Goal: Task Accomplishment & Management: Use online tool/utility

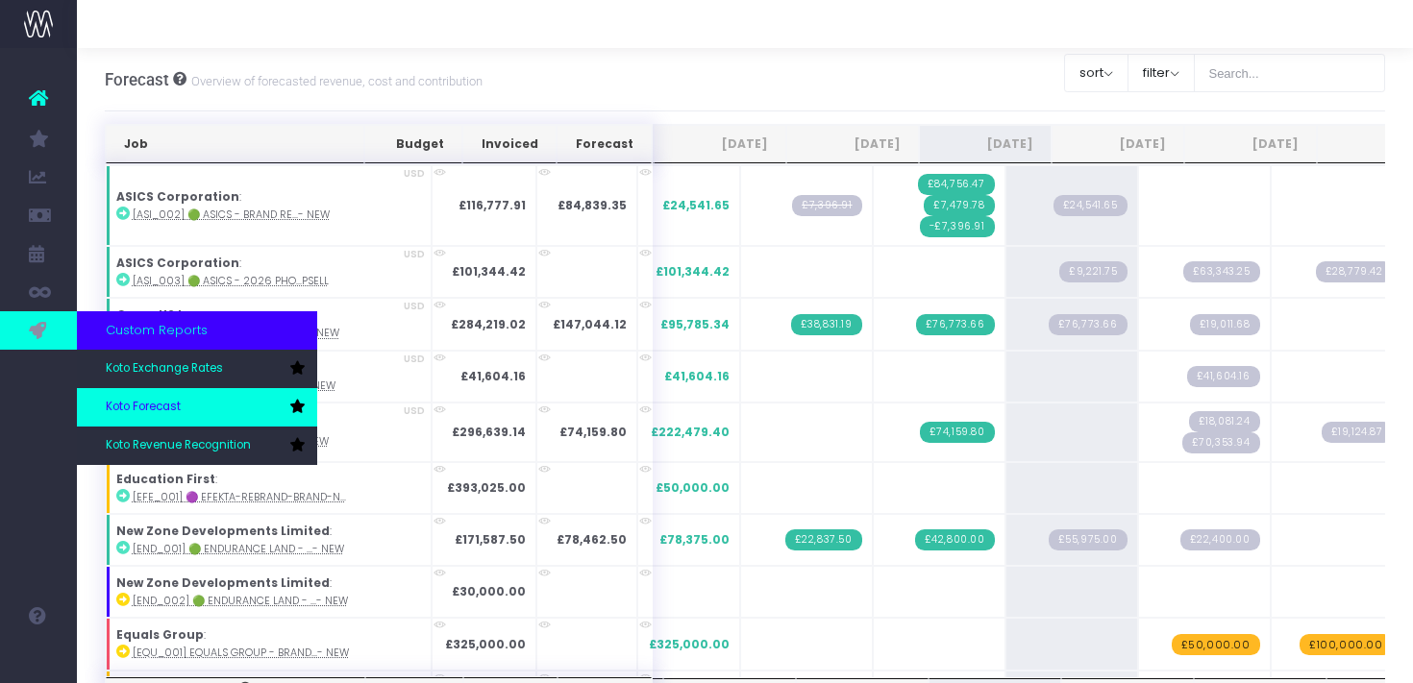
click at [188, 406] on link "Koto Forecast" at bounding box center [197, 407] width 240 height 38
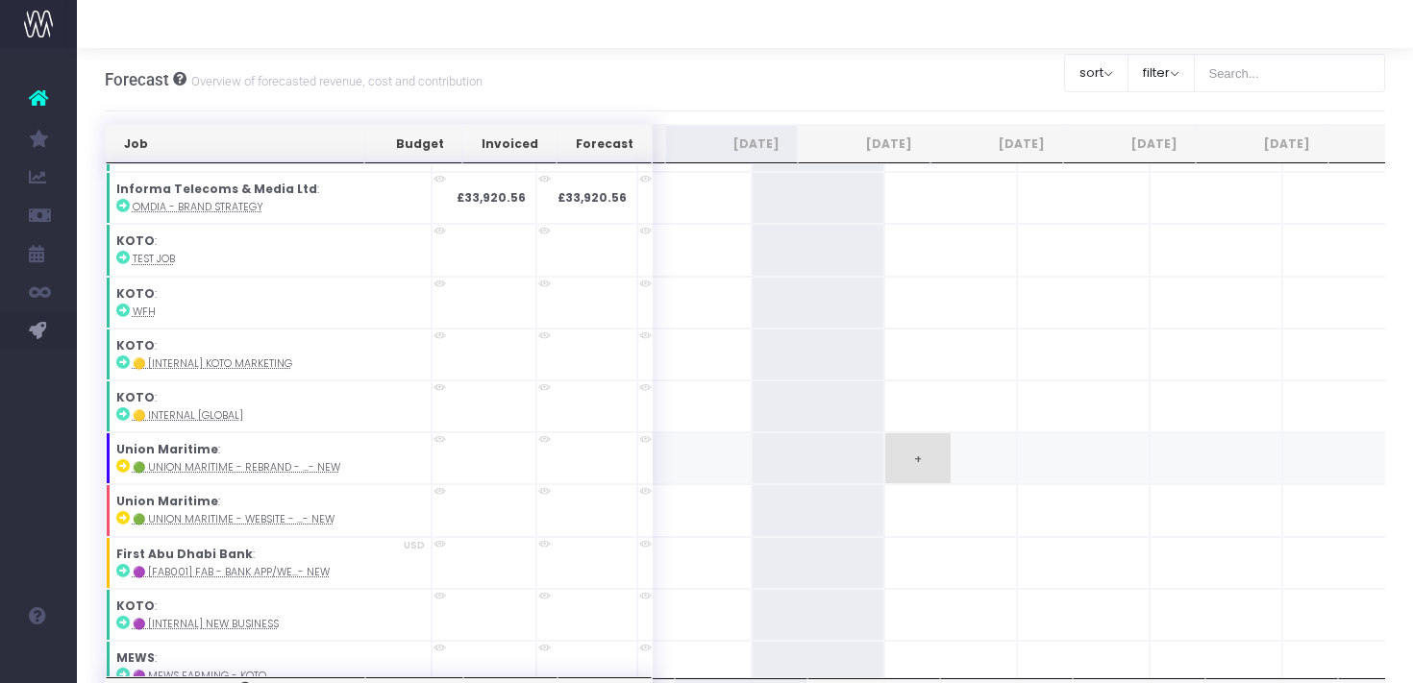
click at [885, 445] on span "+" at bounding box center [917, 458] width 65 height 50
click at [885, 443] on span "+" at bounding box center [917, 458] width 65 height 50
type input "41500"
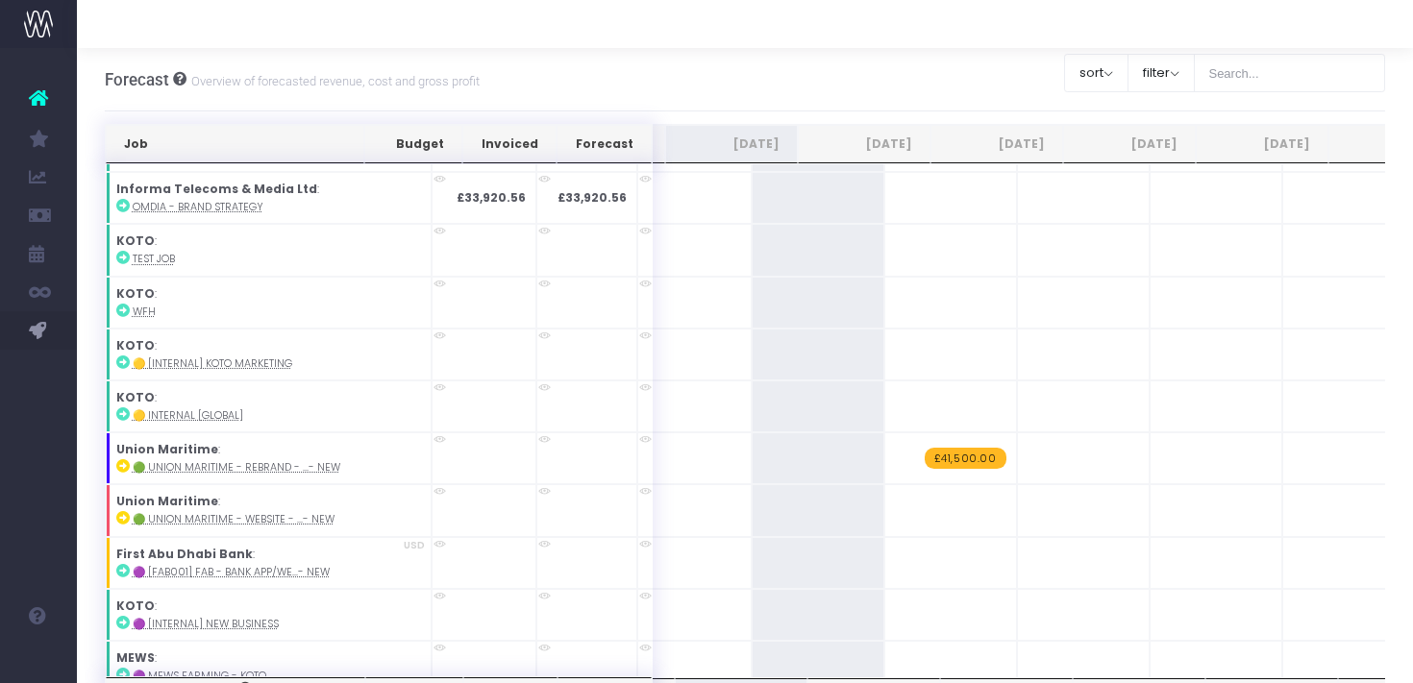
scroll to position [0, 14]
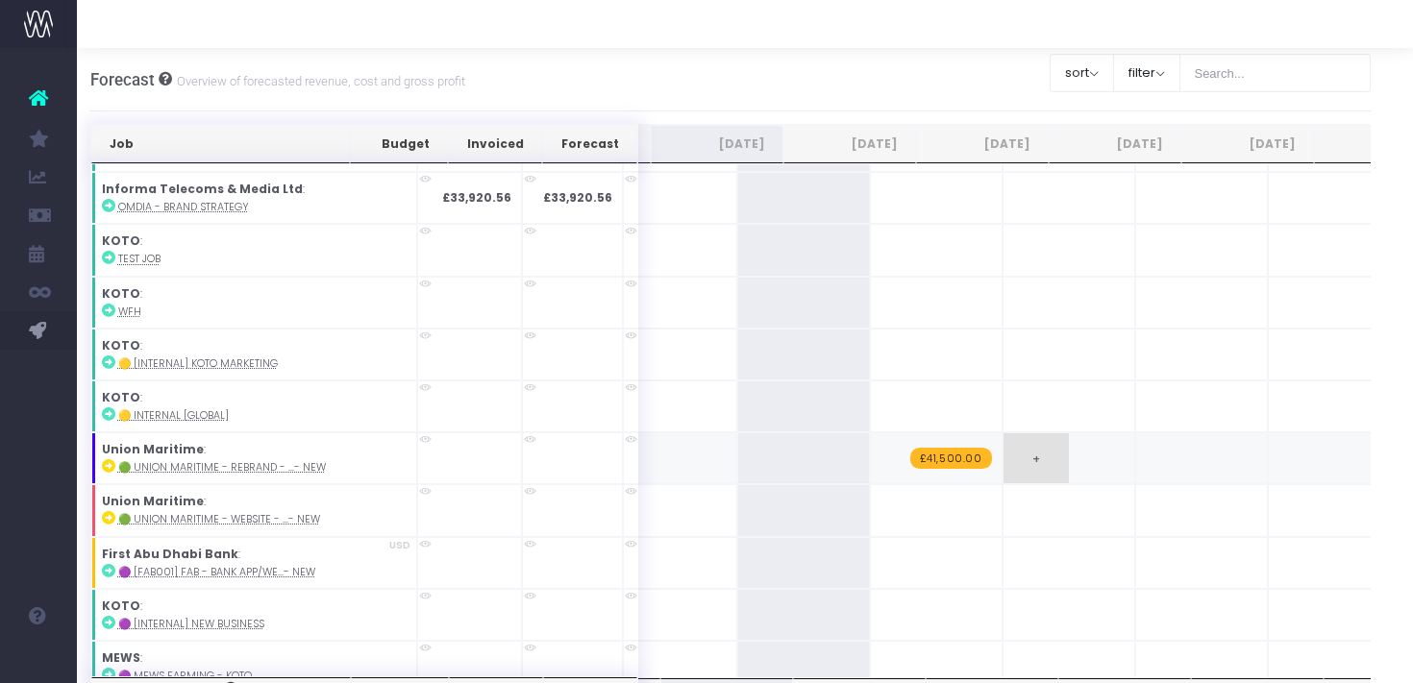
click at [1003, 441] on span "+" at bounding box center [1035, 458] width 65 height 50
type input "62450"
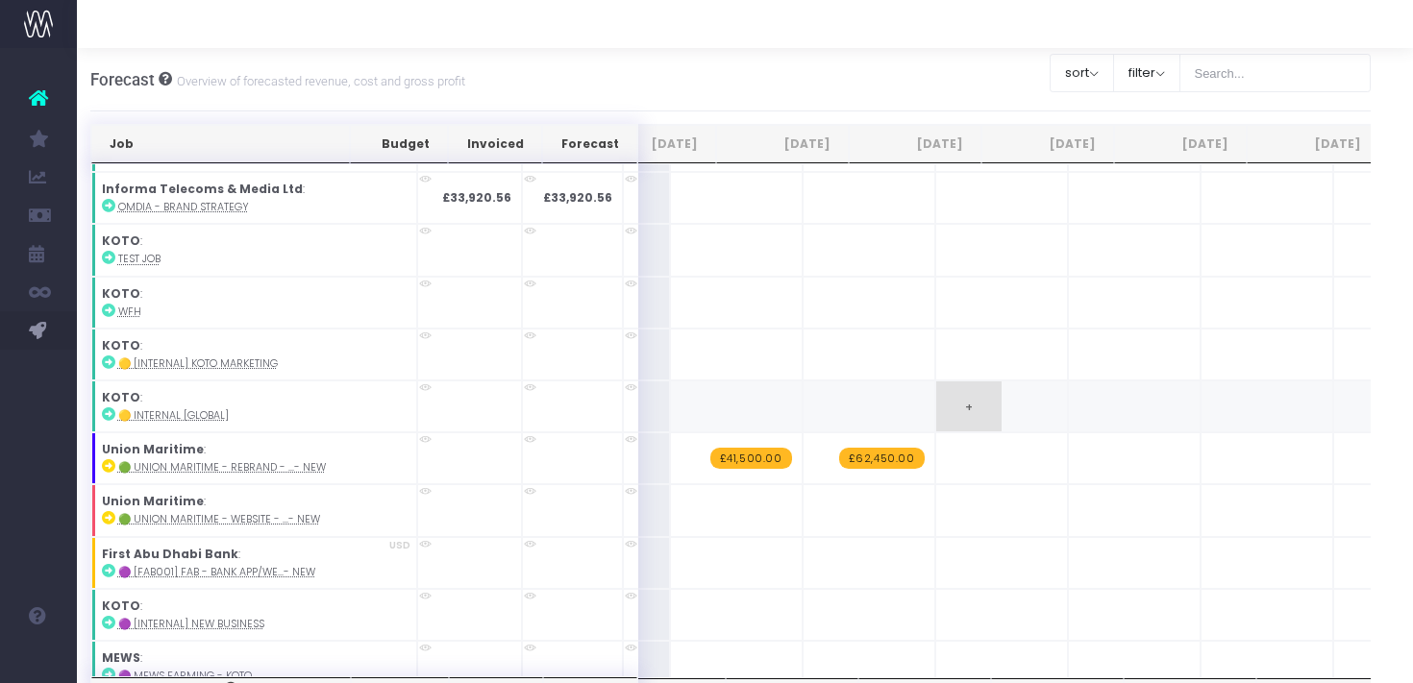
scroll to position [0, 453]
click at [1070, 442] on span "+" at bounding box center [1102, 458] width 65 height 50
click at [1100, 448] on span "-£103,950.00" at bounding box center [1144, 458] width 89 height 21
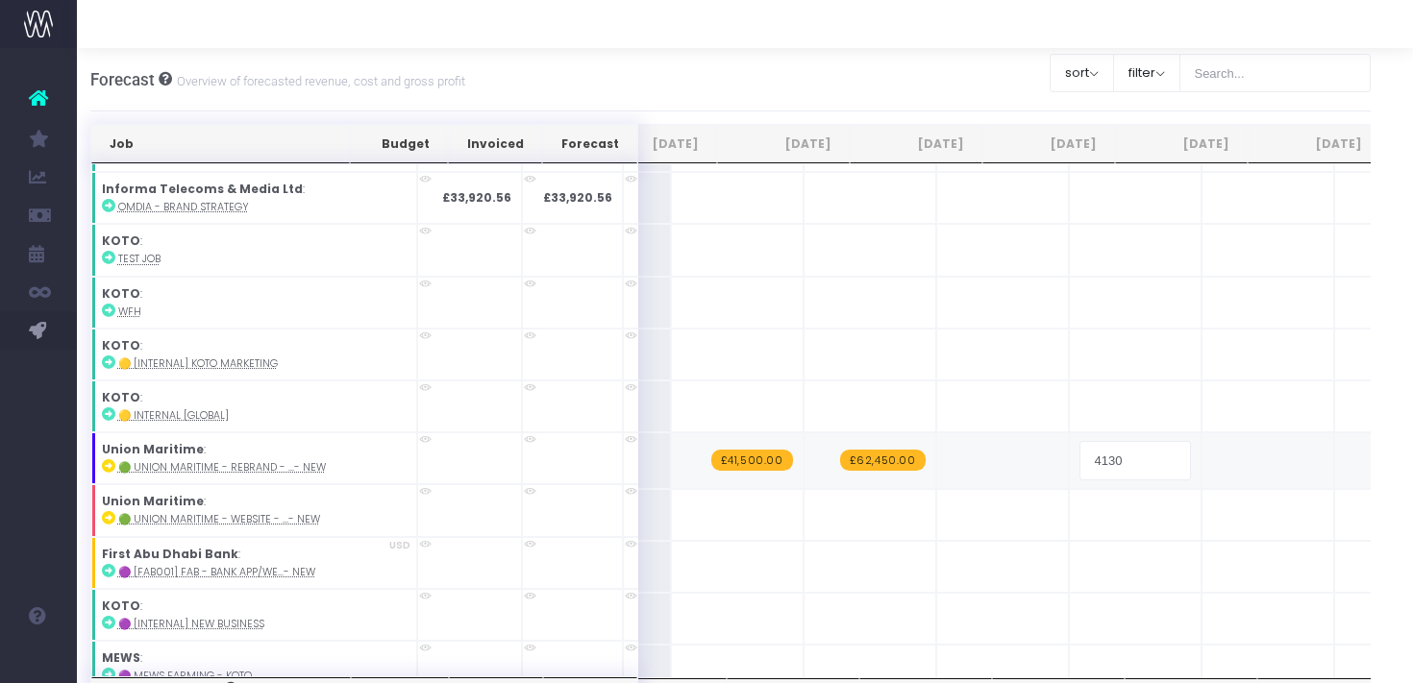
type input "41300"
click at [1070, 444] on span "+" at bounding box center [1102, 458] width 65 height 50
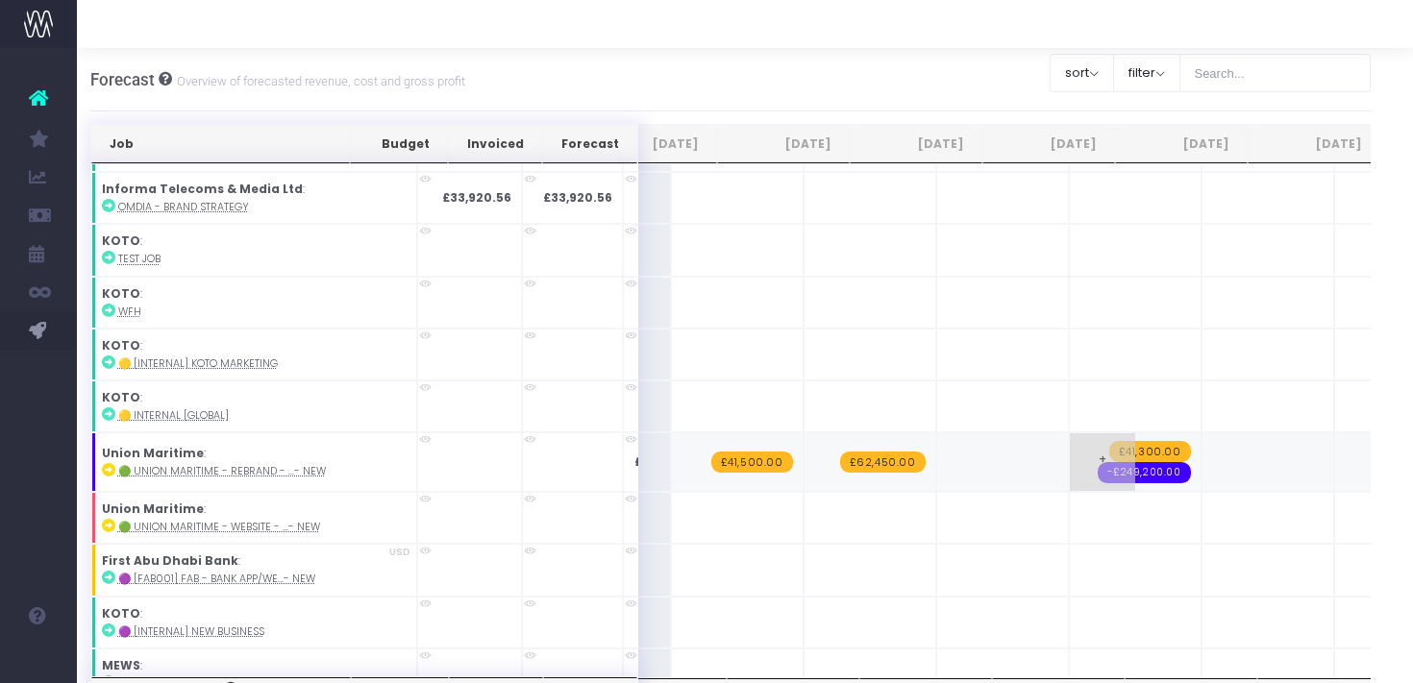
click at [1097, 462] on span "-£249,200.00" at bounding box center [1143, 472] width 92 height 21
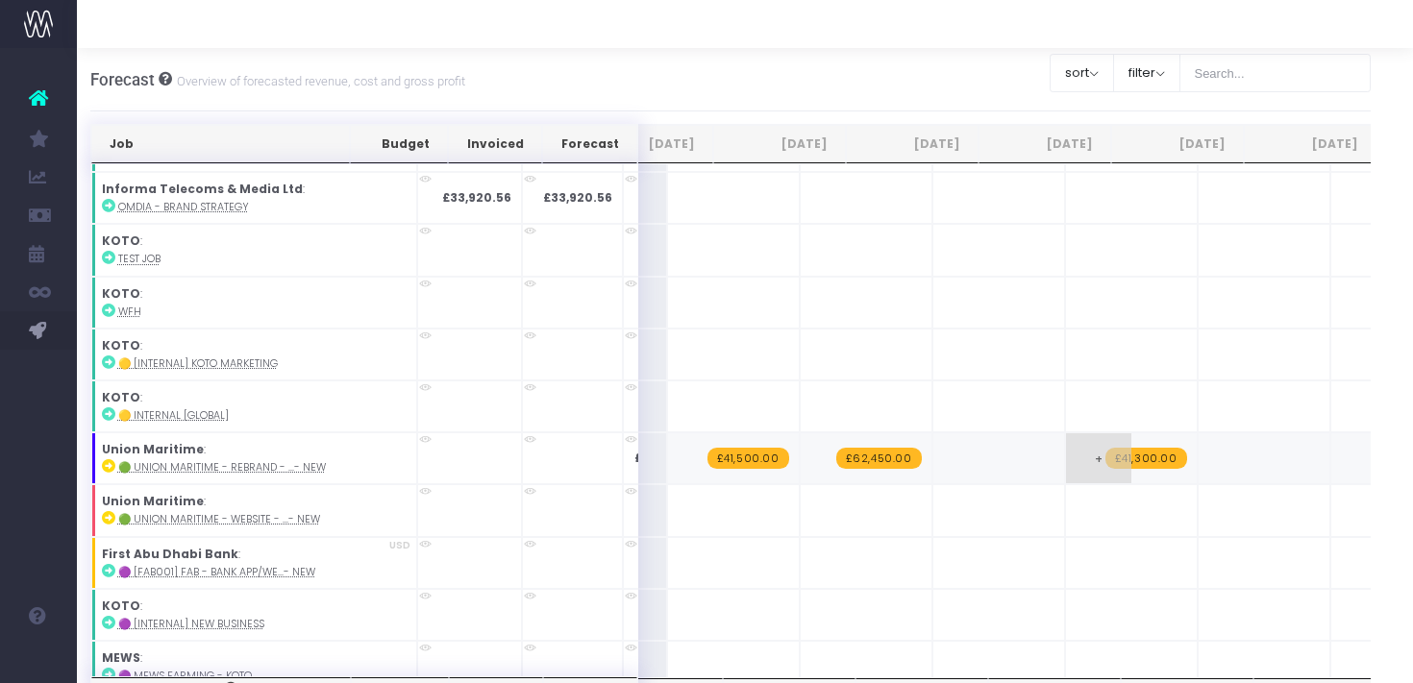
click at [1066, 456] on span "+" at bounding box center [1098, 458] width 65 height 50
type input "151800"
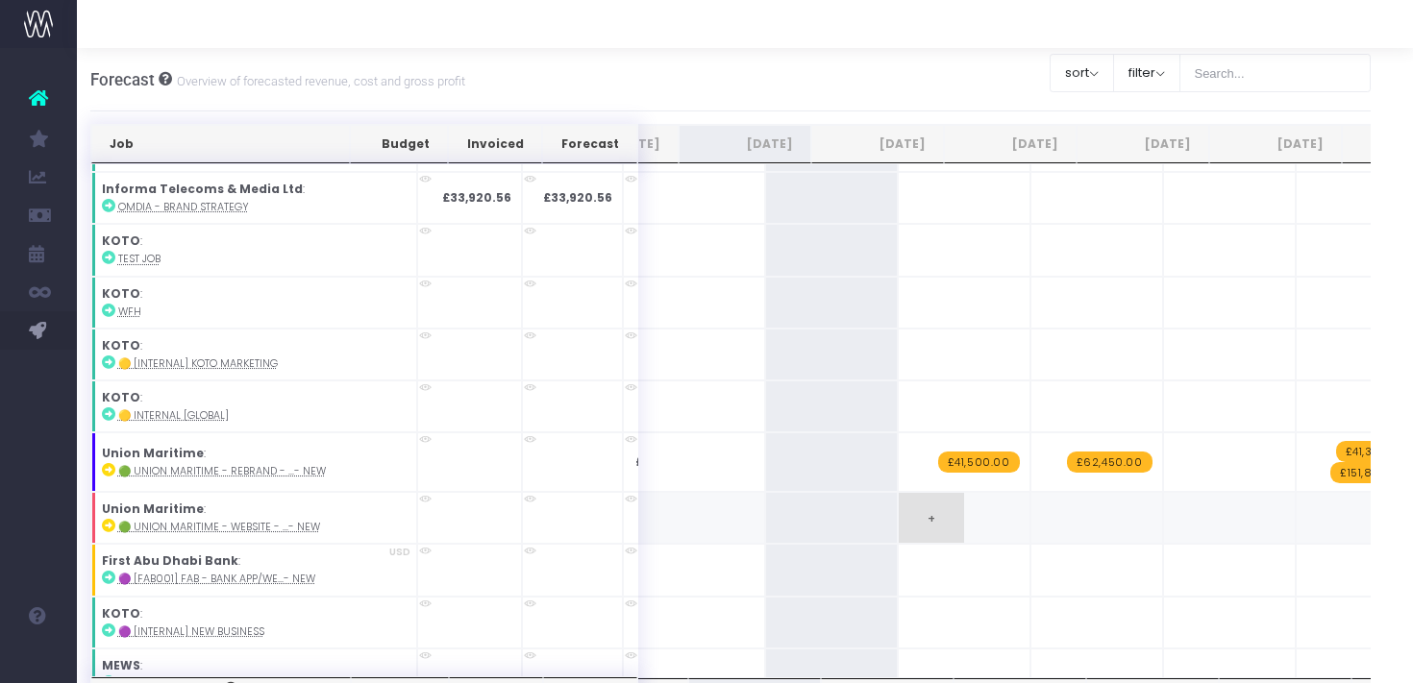
scroll to position [0, 165]
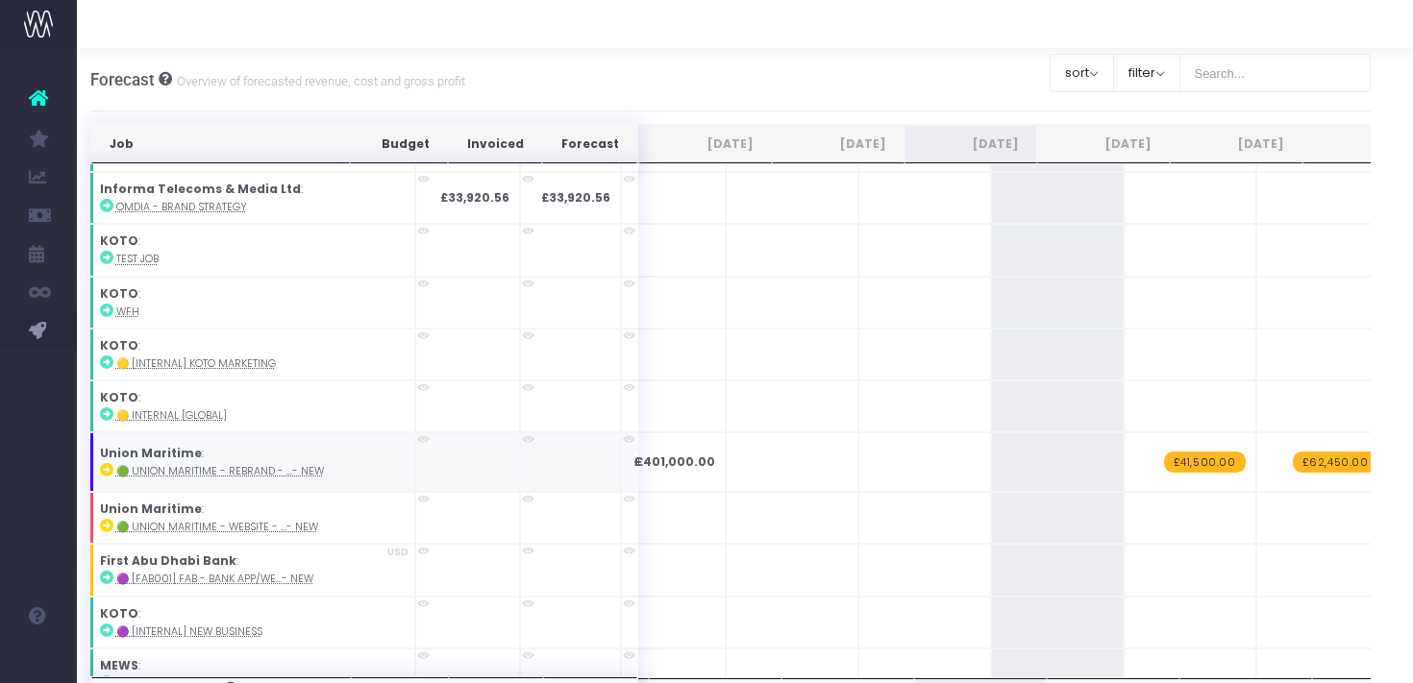
click at [633, 454] on span "£401,000.00" at bounding box center [673, 462] width 80 height 17
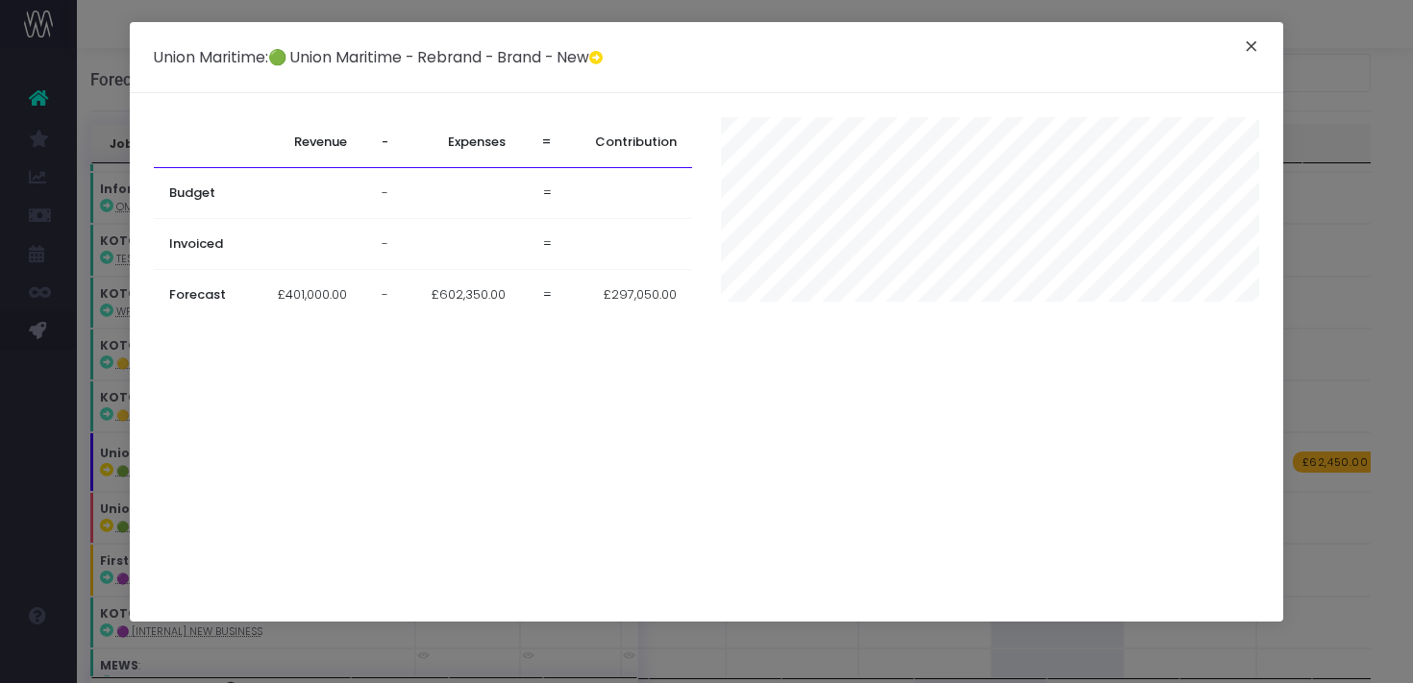
click at [1251, 45] on button "×" at bounding box center [1251, 49] width 40 height 31
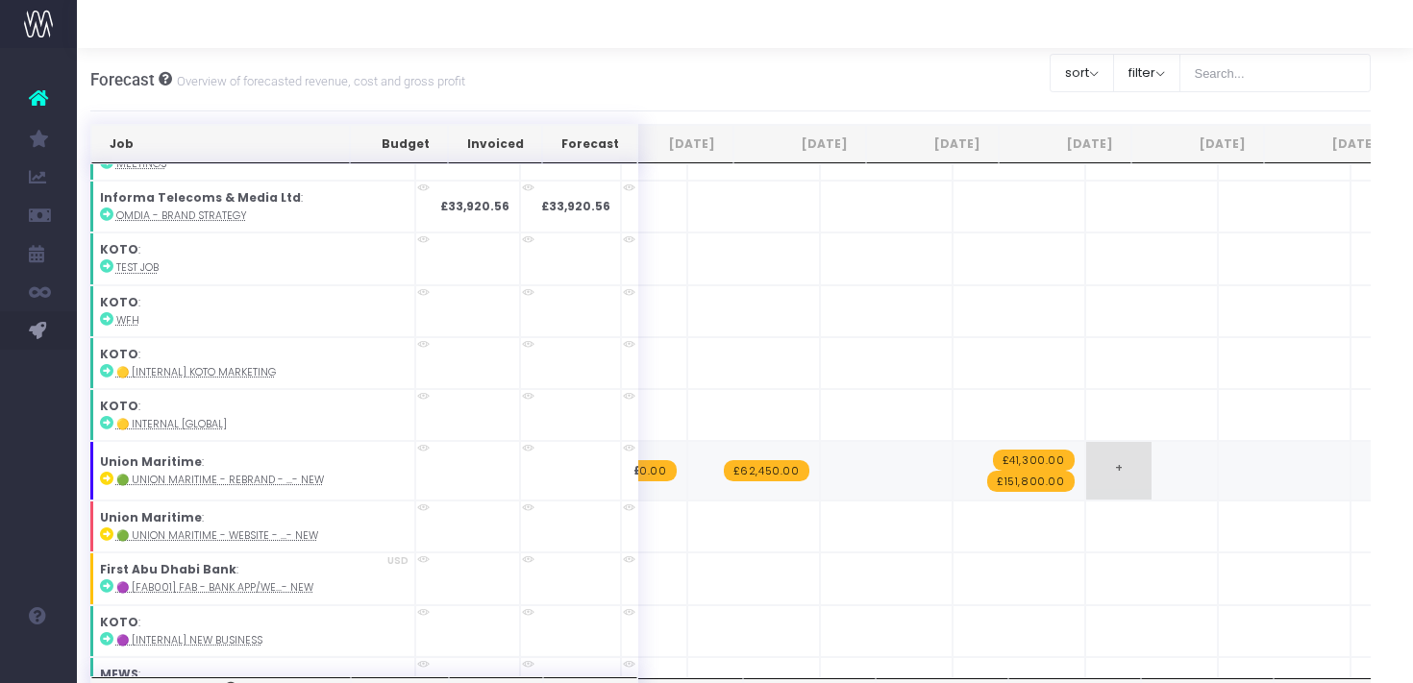
click at [1086, 458] on span "+" at bounding box center [1118, 471] width 65 height 58
type input "33450"
click at [993, 449] on span "£41,300.00" at bounding box center [1034, 459] width 82 height 21
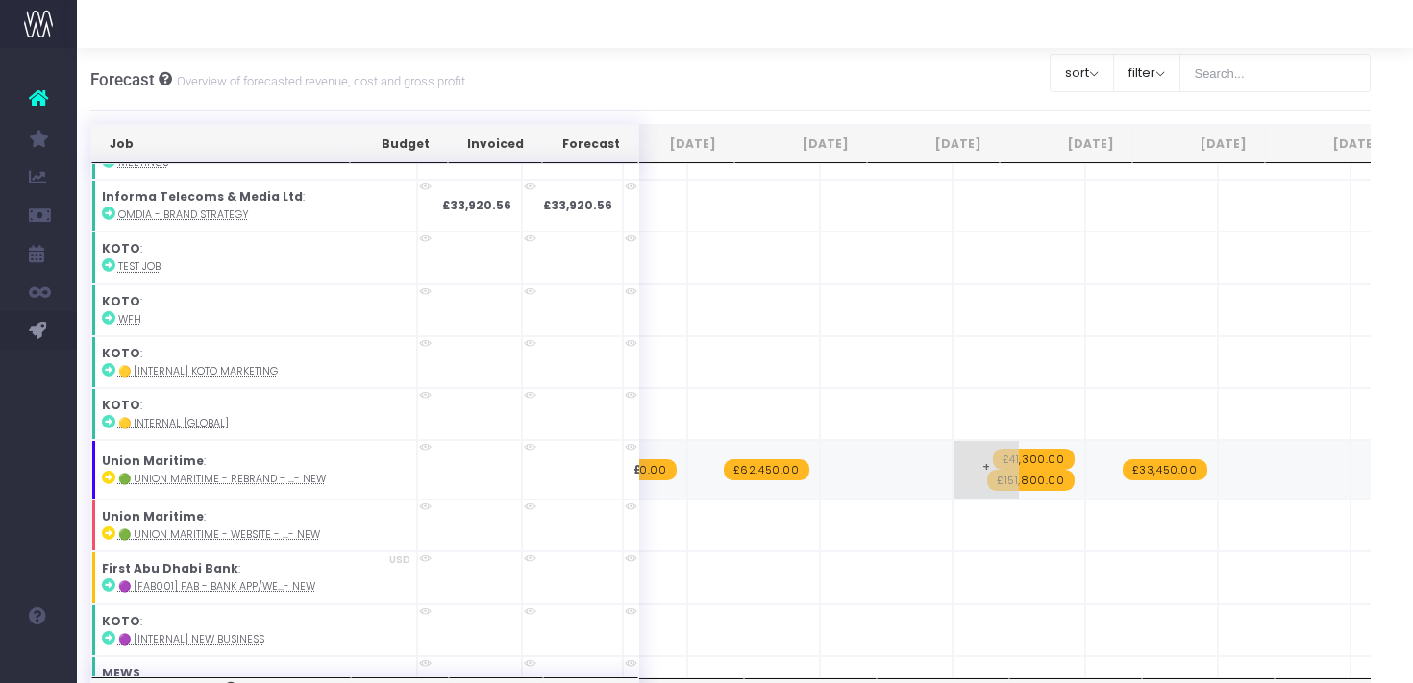
click at [987, 470] on span "£151,800.00" at bounding box center [1030, 480] width 87 height 21
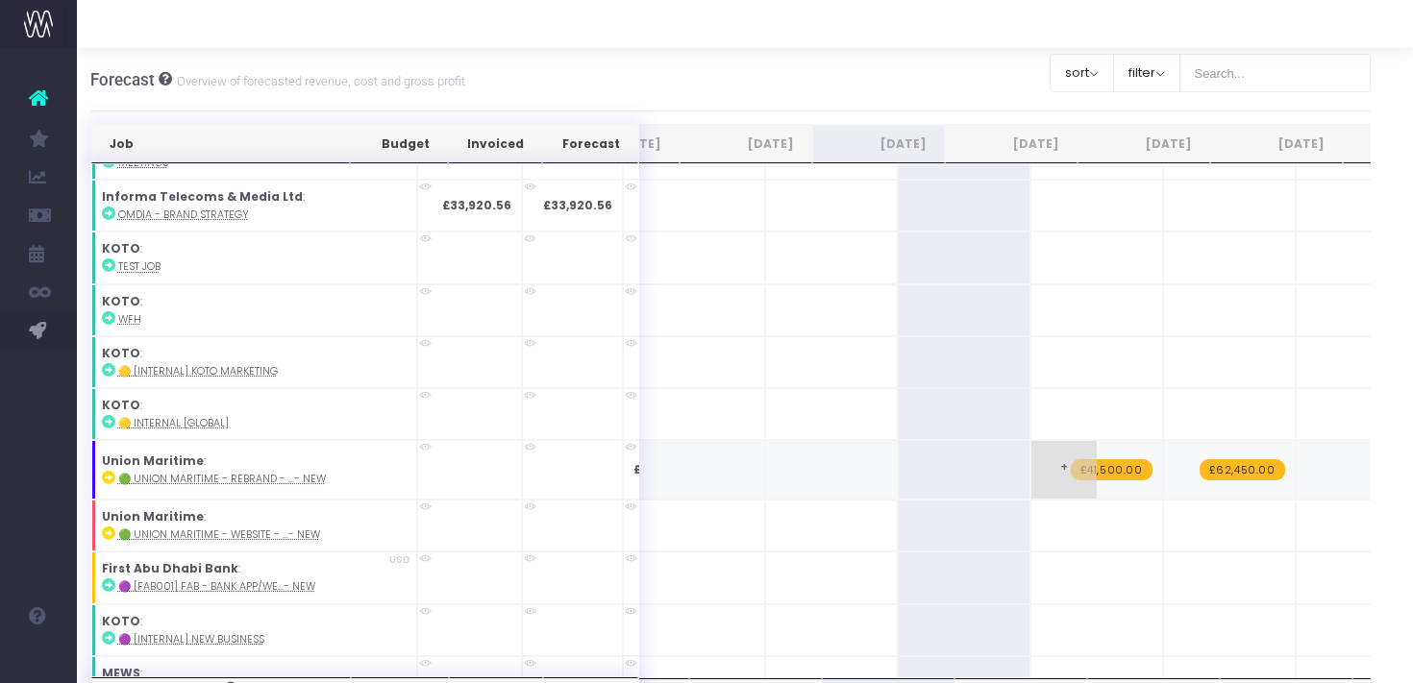
click at [1071, 459] on span "£41,500.00" at bounding box center [1112, 469] width 82 height 21
type input "42250"
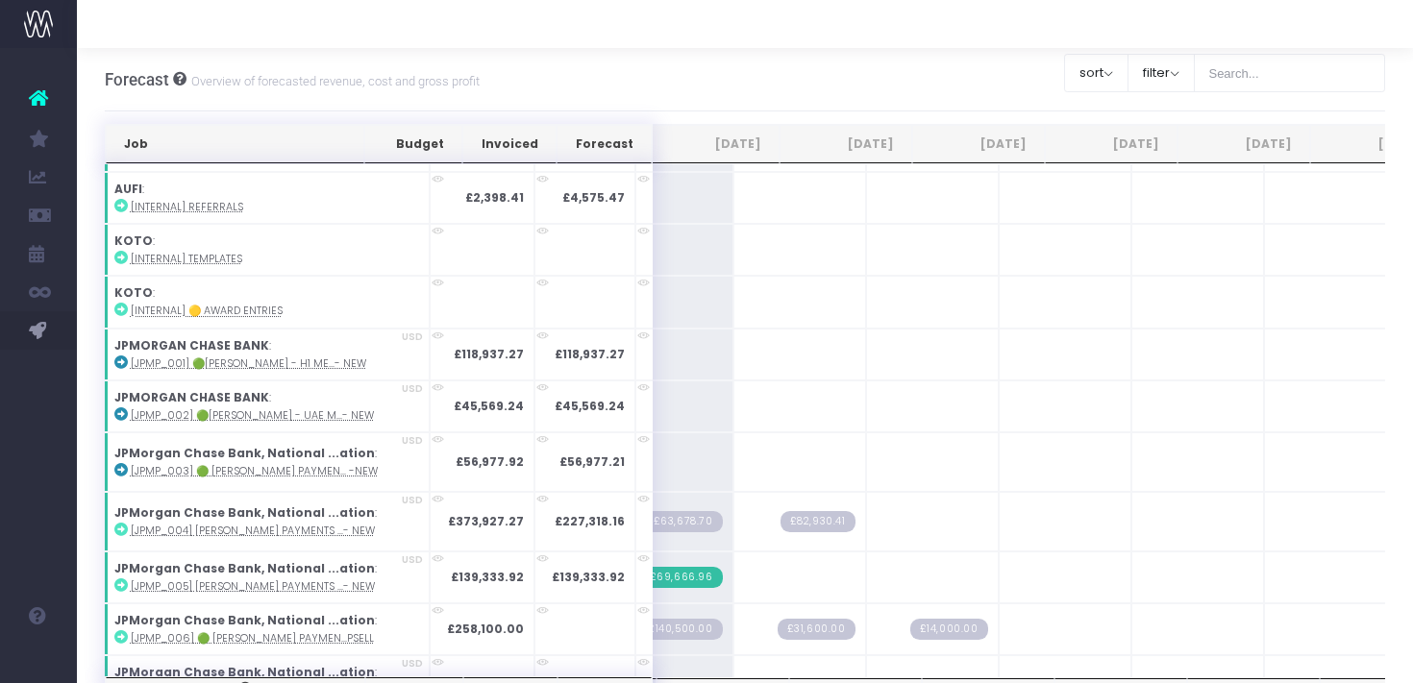
scroll to position [1962, 2]
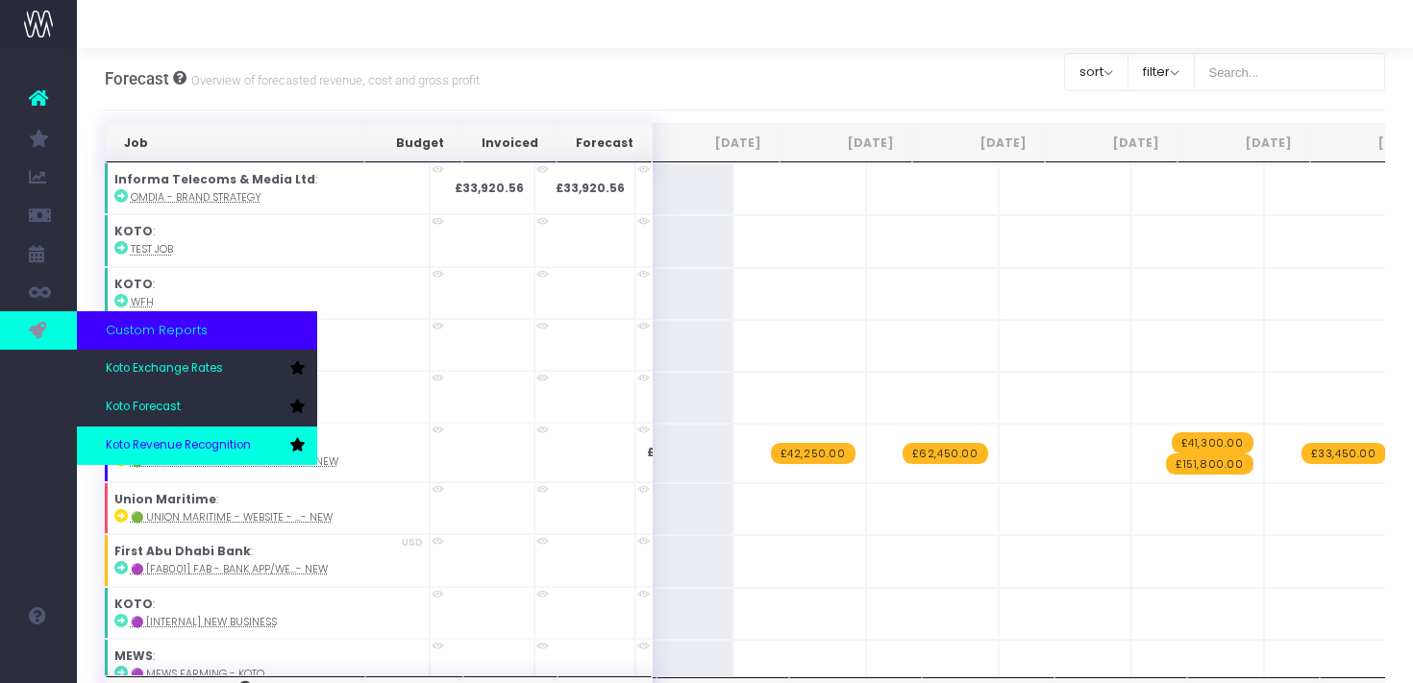
click at [176, 444] on span "Koto Revenue Recognition" at bounding box center [178, 445] width 145 height 17
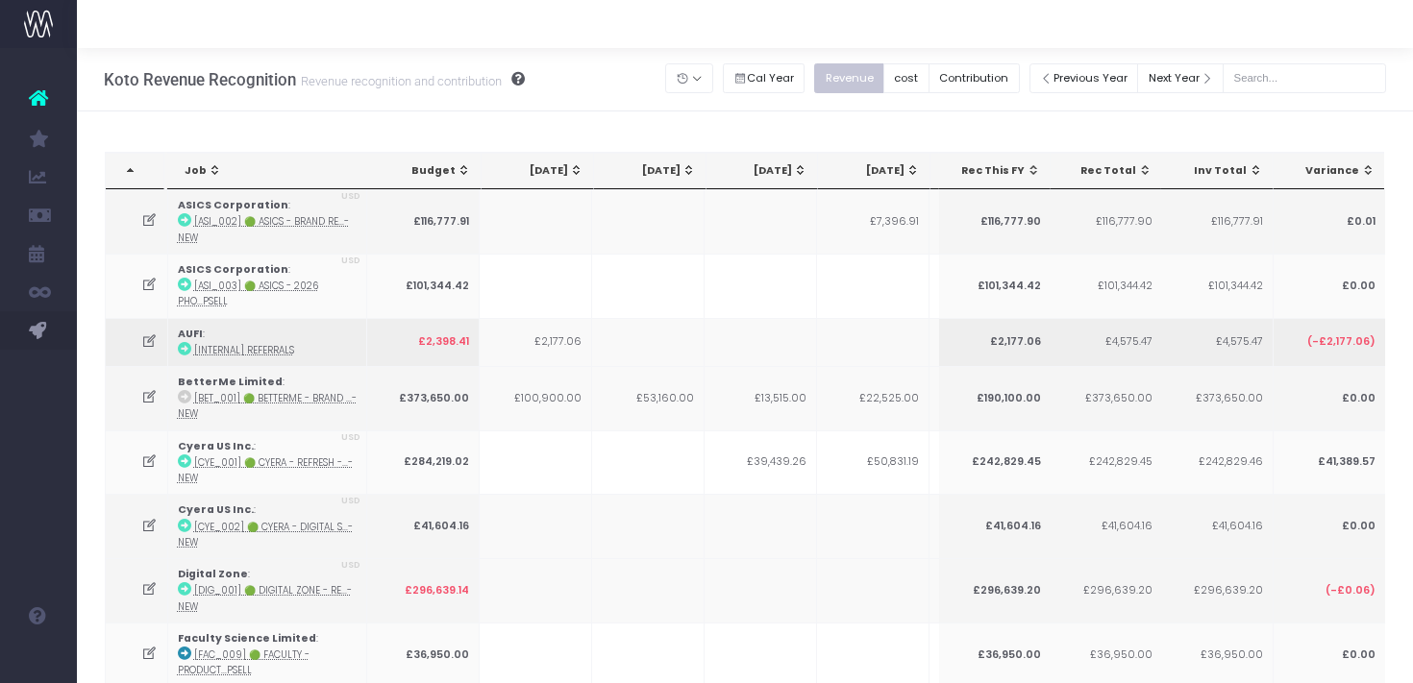
drag, startPoint x: 843, startPoint y: 341, endPoint x: 891, endPoint y: 338, distance: 48.1
click at [891, 338] on td at bounding box center [873, 342] width 112 height 48
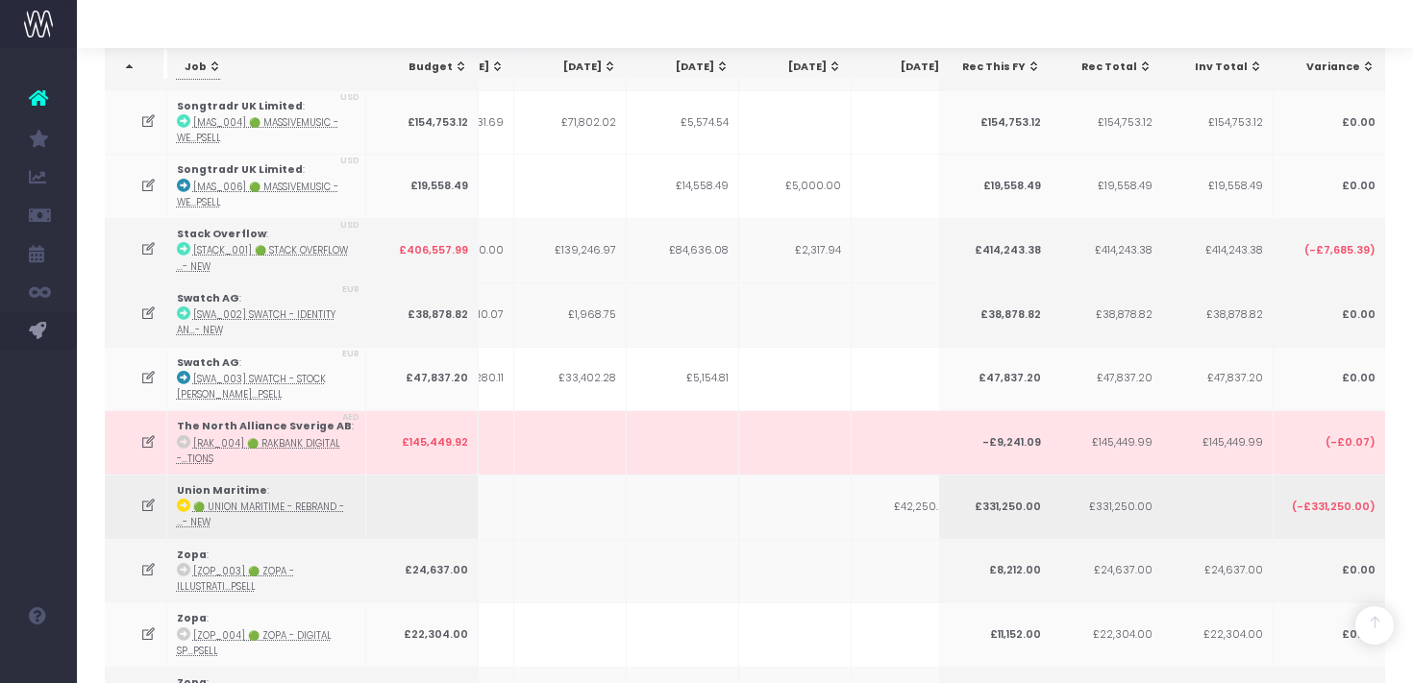
click at [225, 501] on abbr "🟢 Union Maritime - Rebrand - ...- New" at bounding box center [260, 515] width 167 height 28
click at [150, 498] on icon at bounding box center [148, 506] width 16 height 16
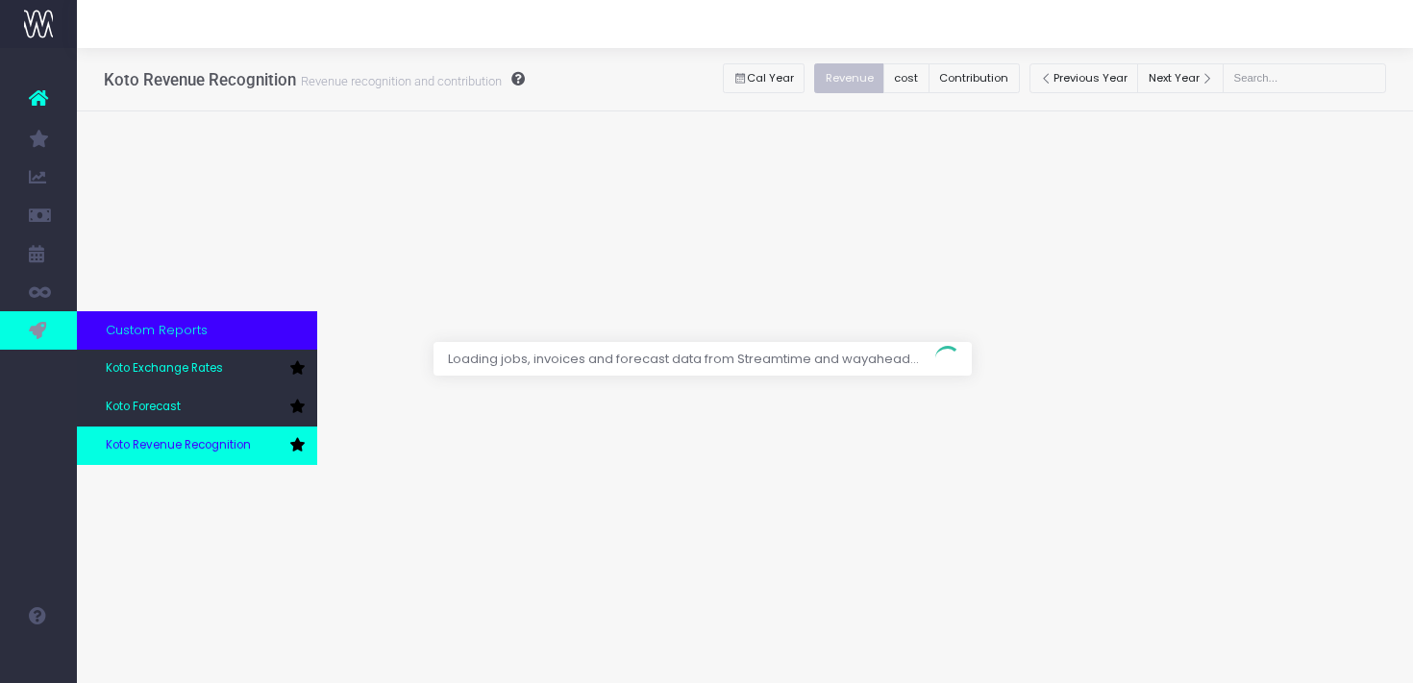
click at [166, 441] on span "Koto Revenue Recognition" at bounding box center [178, 445] width 145 height 17
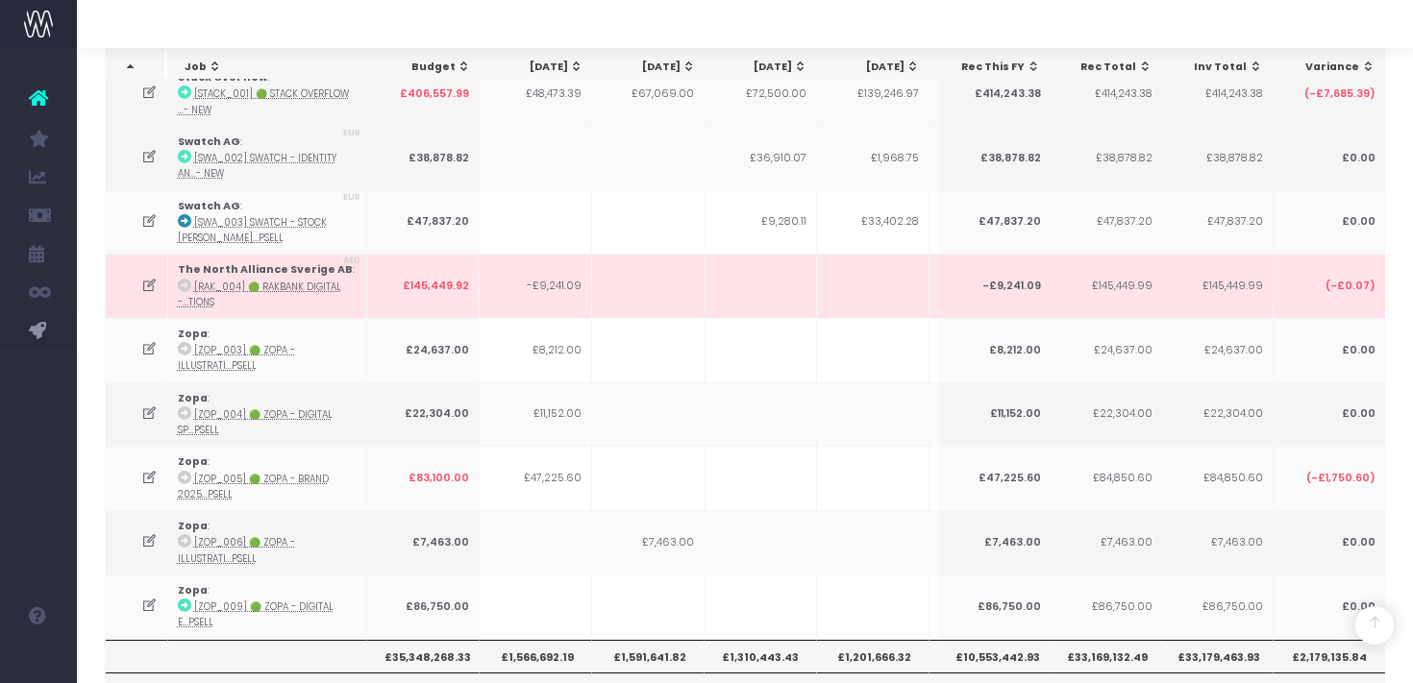
scroll to position [5518, 0]
